Goal: Task Accomplishment & Management: Manage account settings

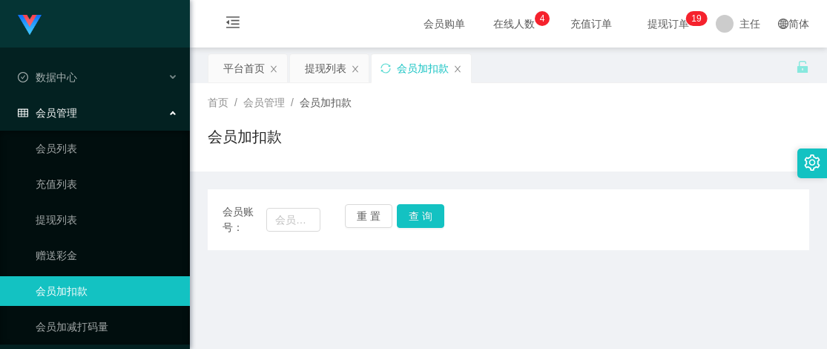
click at [634, 80] on div "平台首页 提现列表 会员加扣款" at bounding box center [502, 78] width 588 height 51
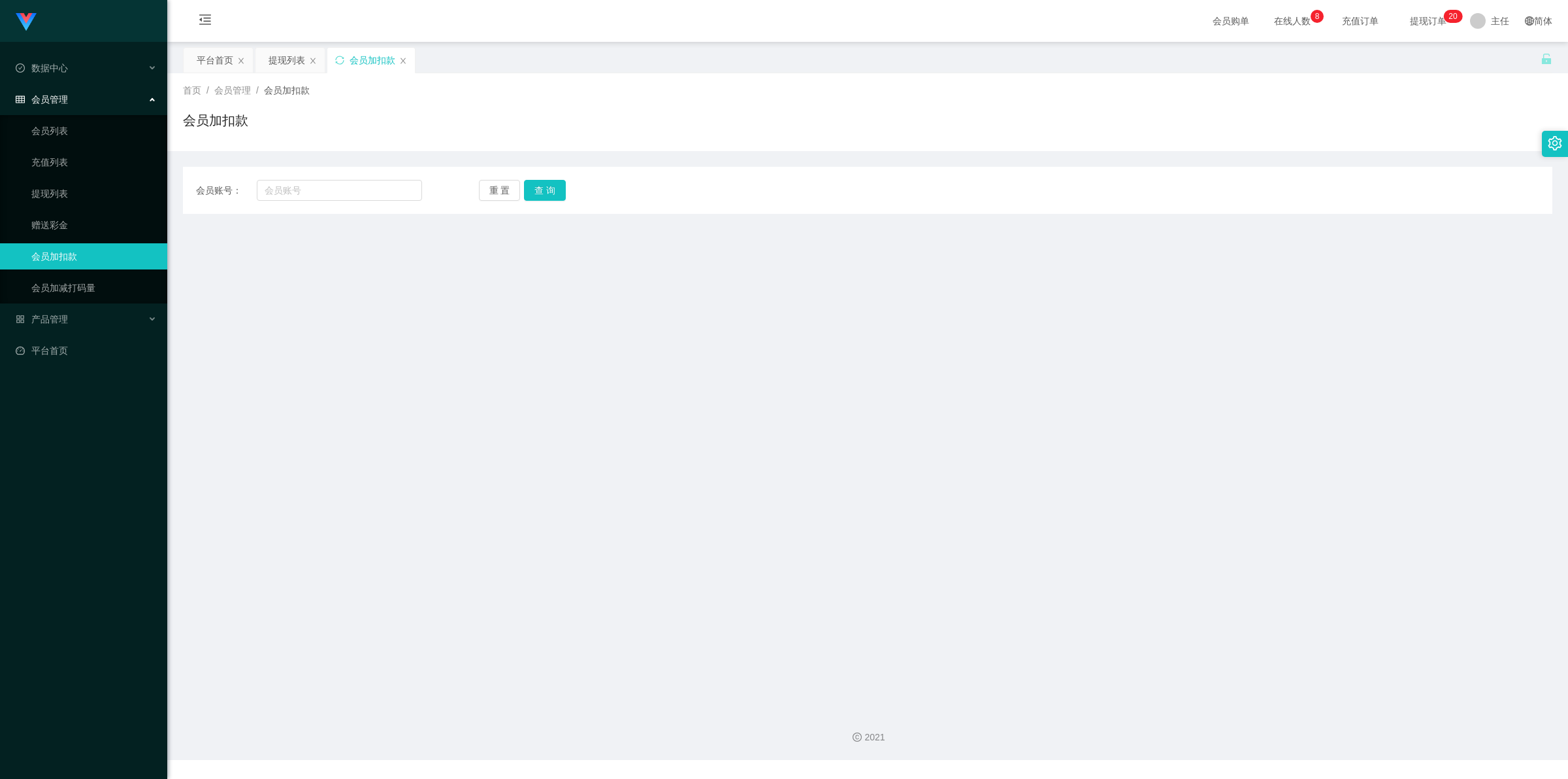
click at [728, 10] on span "提现订单 0 1 2 3 4 5 6 7 8 9 0 1 2 3 4 5 6 7 8 9 0 1 2 3 4 5 6 7 8 9 0 1 2 3 4 5 6 …" at bounding box center [1428, 20] width 68 height 41
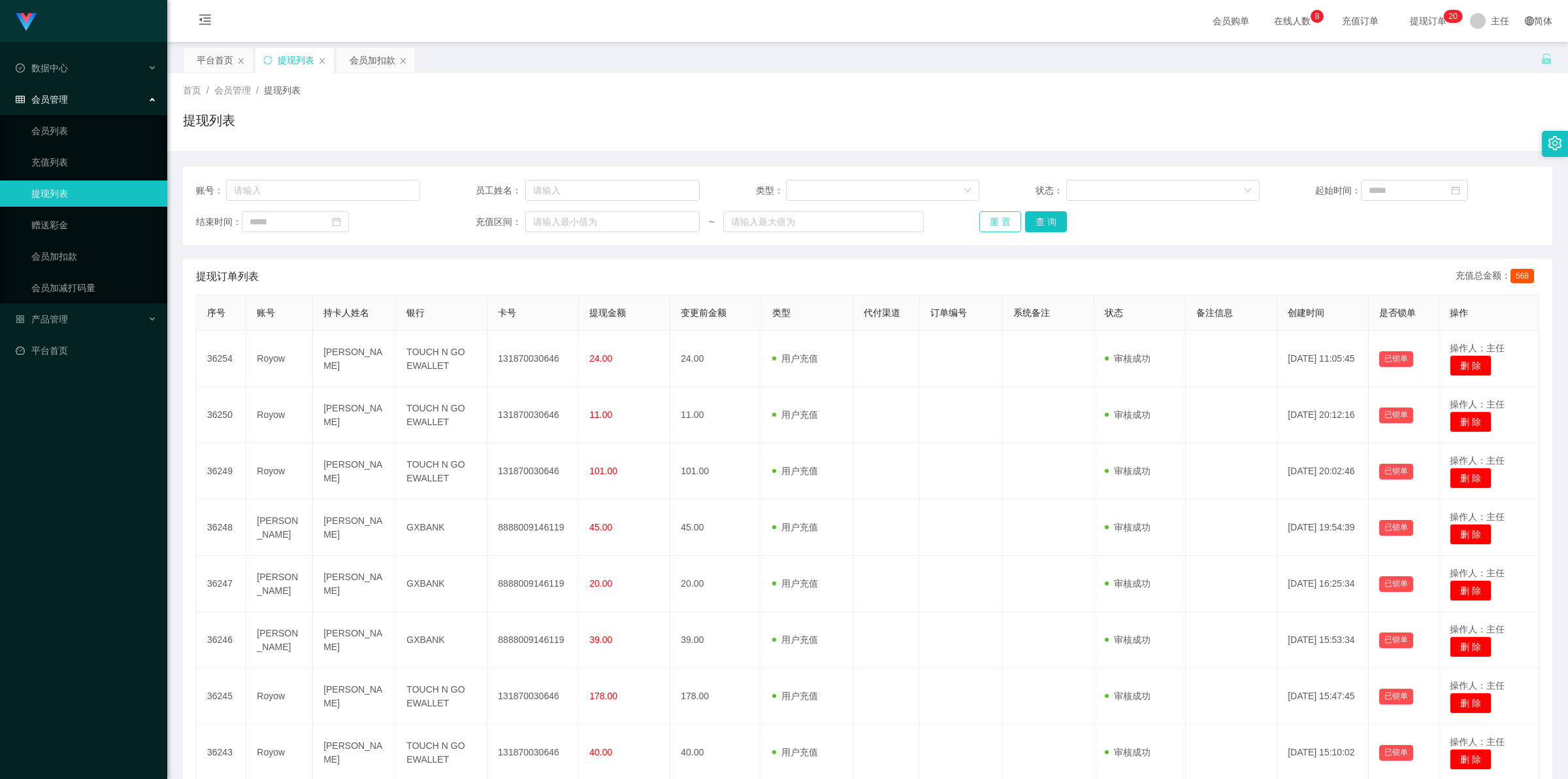
click at [728, 211] on button "重 置" at bounding box center [1000, 222] width 41 height 21
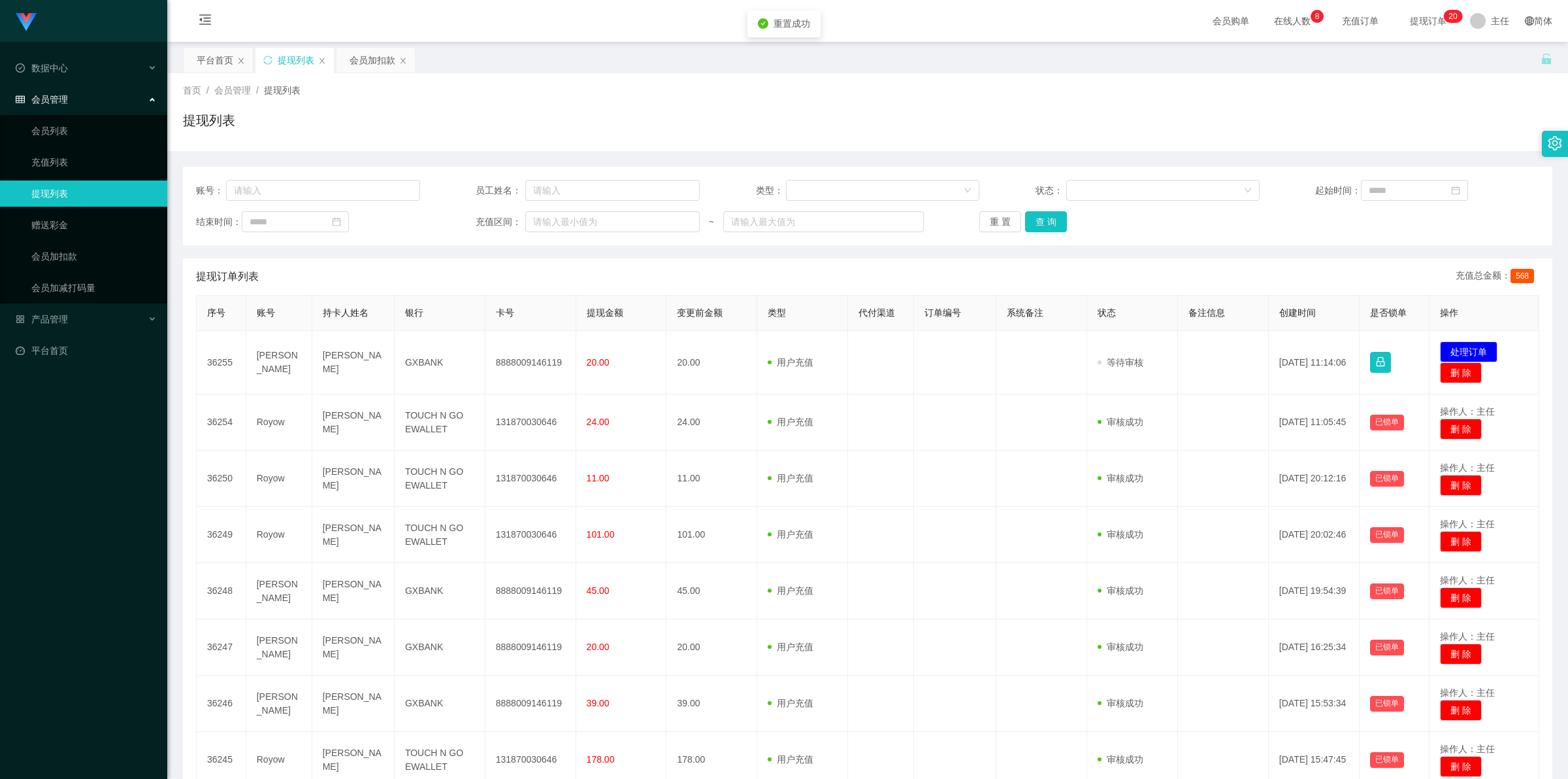
click at [537, 307] on td "8888009146119" at bounding box center [530, 362] width 91 height 63
click at [535, 307] on td "8888009146119" at bounding box center [530, 362] width 91 height 63
click at [540, 307] on td "8888009146119" at bounding box center [530, 362] width 91 height 63
copy td "8888009146119"
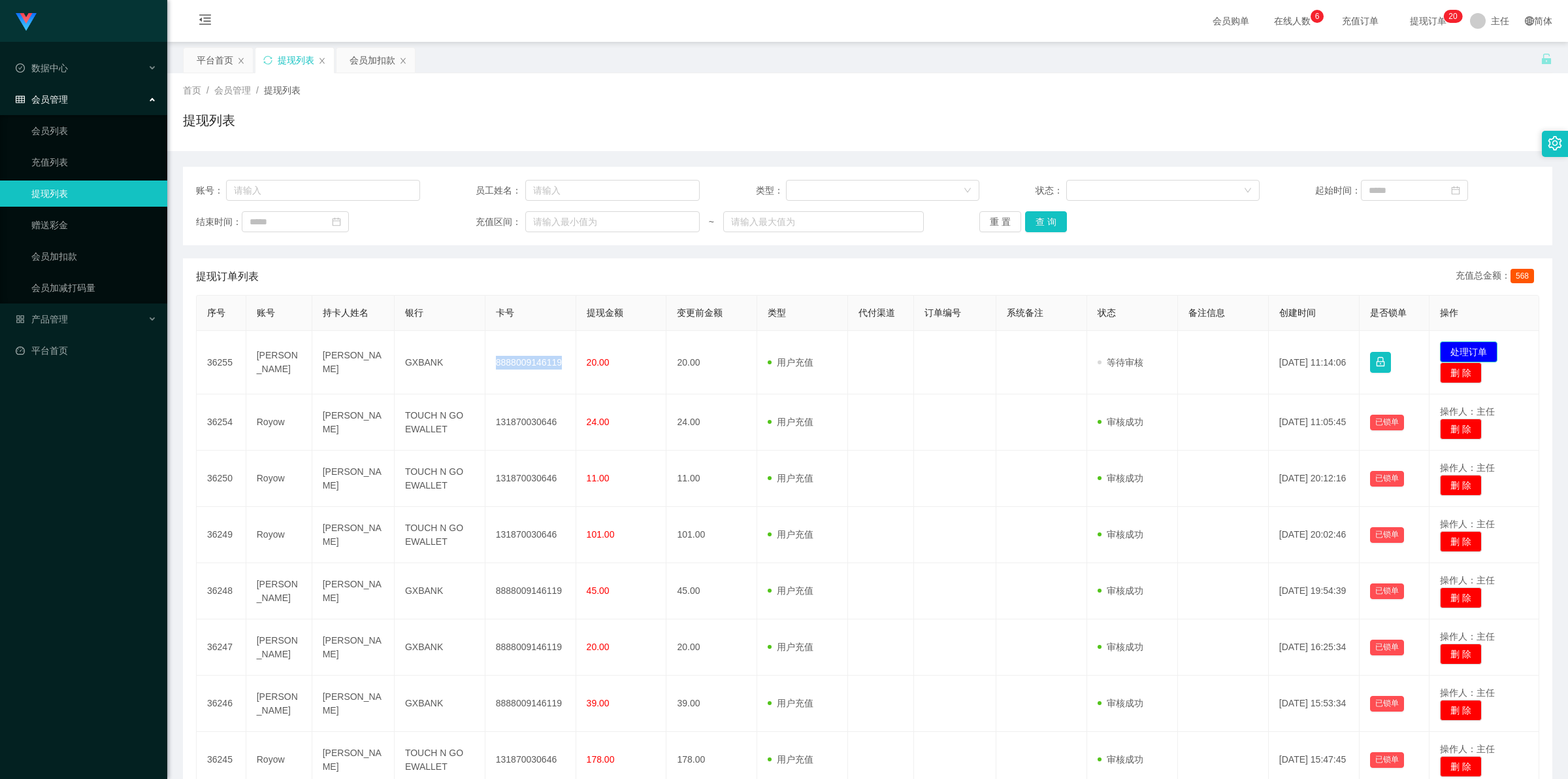
drag, startPoint x: 1461, startPoint y: 345, endPoint x: 1451, endPoint y: 345, distance: 10.0
click at [728, 307] on button "处理订单" at bounding box center [1468, 352] width 57 height 21
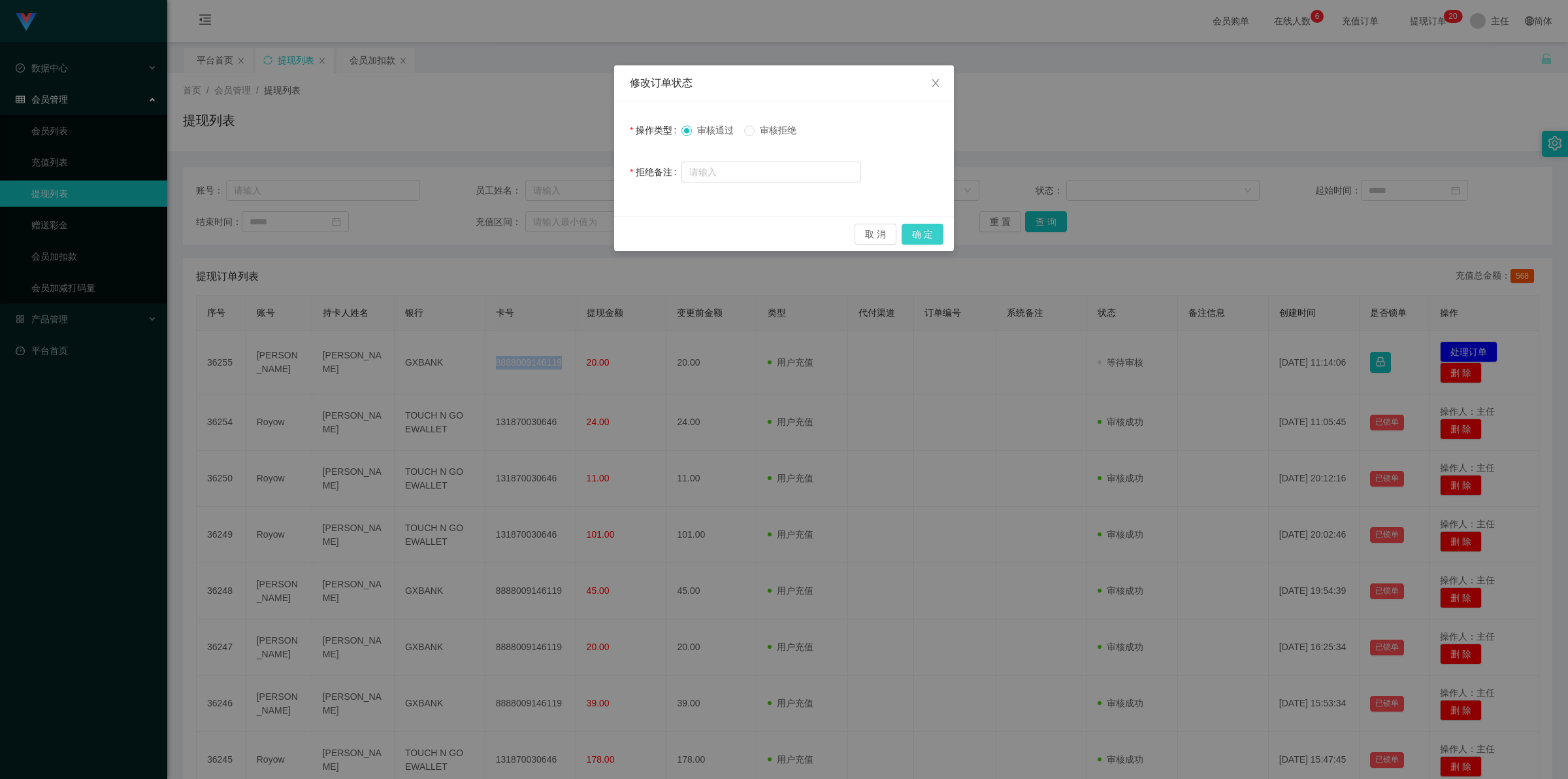
drag, startPoint x: 927, startPoint y: 229, endPoint x: 917, endPoint y: 226, distance: 10.4
click at [728, 229] on button "确 定" at bounding box center [922, 234] width 41 height 21
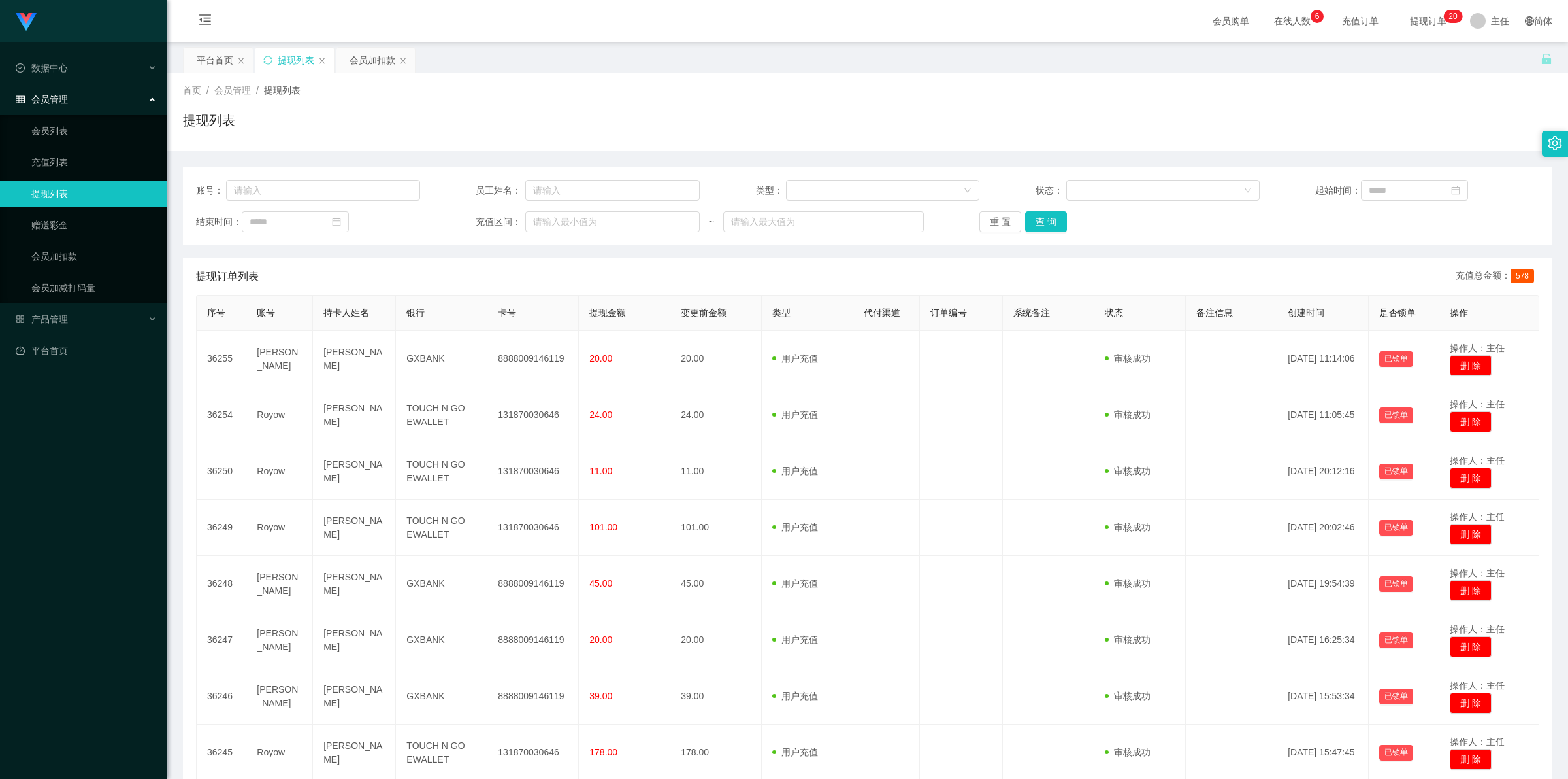
click at [278, 307] on td "[PERSON_NAME]" at bounding box center [280, 359] width 67 height 56
click at [277, 307] on td "[PERSON_NAME]" at bounding box center [280, 359] width 67 height 56
copy td "[PERSON_NAME]"
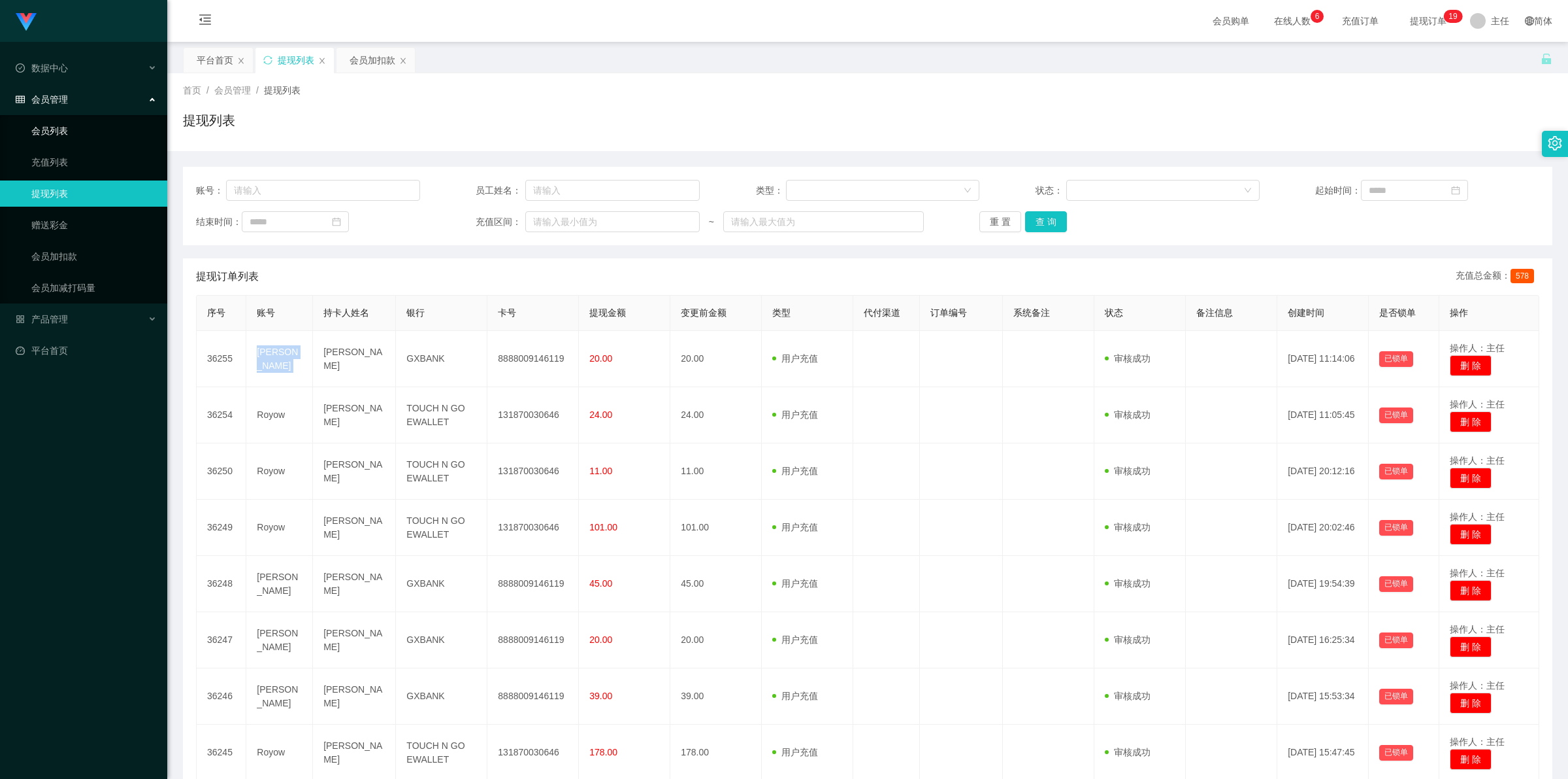
click at [48, 139] on link "会员列表" at bounding box center [94, 131] width 125 height 26
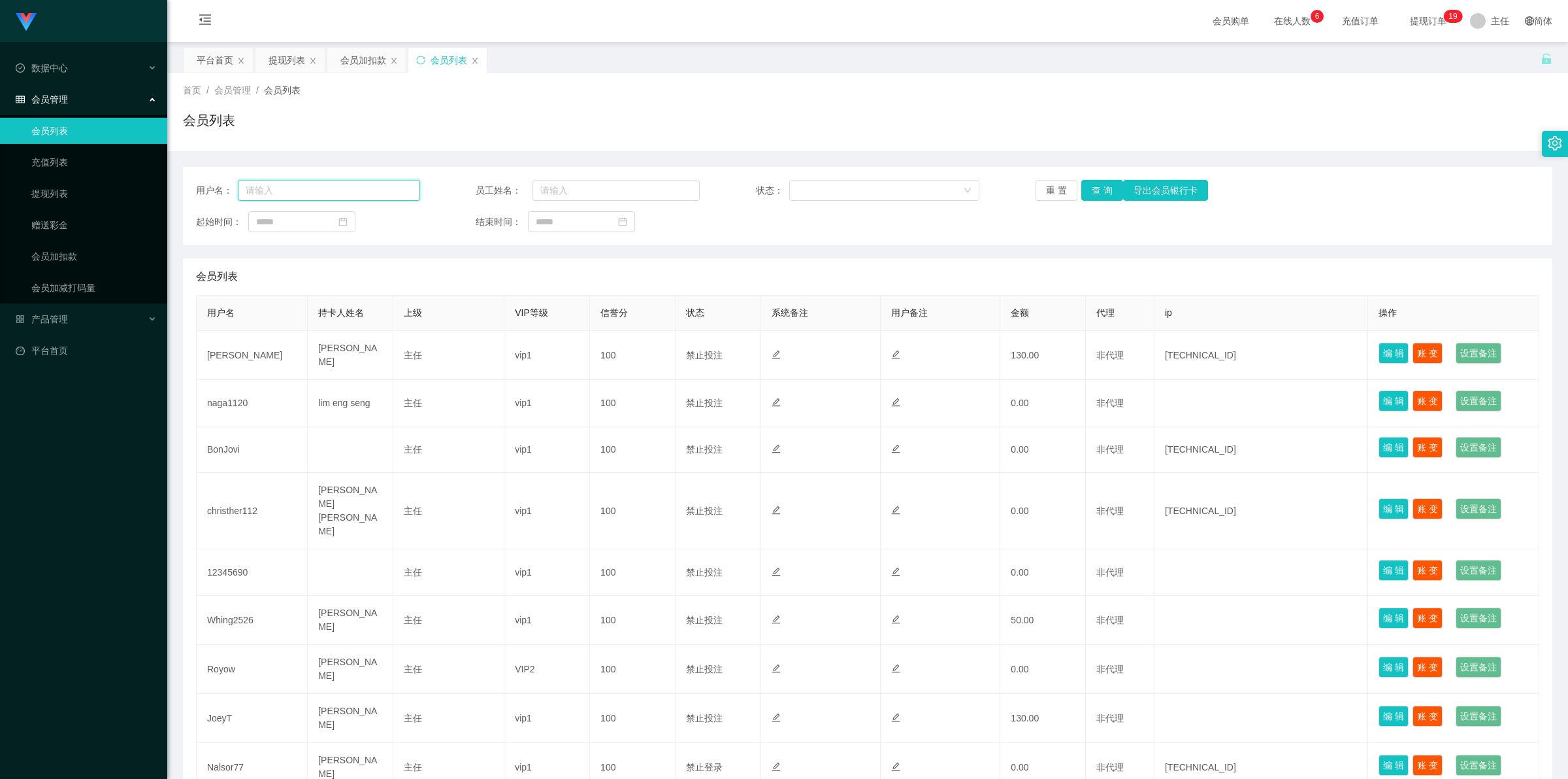
click at [292, 194] on input "text" at bounding box center [329, 190] width 182 height 21
paste input "[PERSON_NAME]"
type input "[PERSON_NAME]"
click at [728, 186] on button "查 询" at bounding box center [1102, 190] width 41 height 21
